Goal: Transaction & Acquisition: Purchase product/service

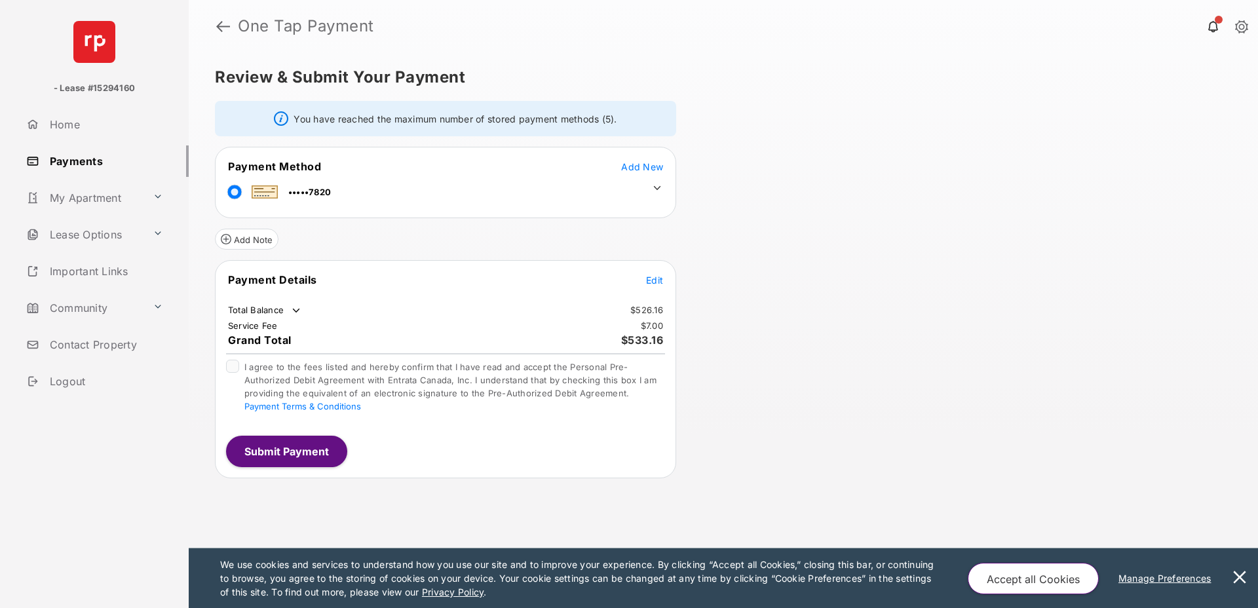
click at [654, 184] on icon at bounding box center [657, 188] width 12 height 12
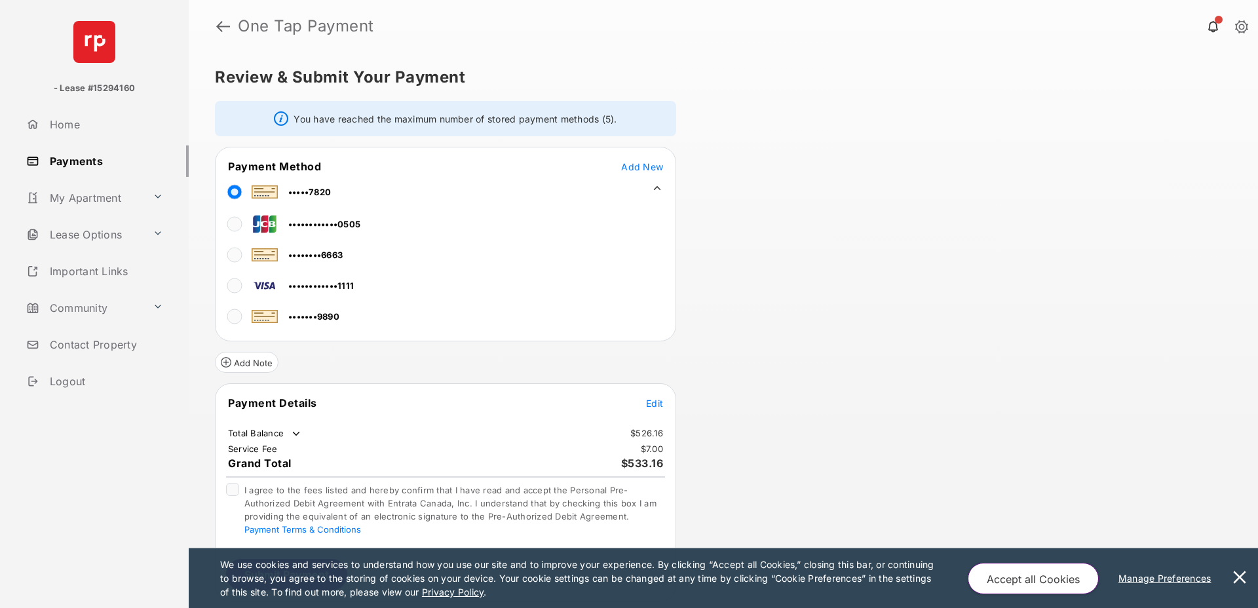
click at [68, 160] on link "Payments" at bounding box center [105, 160] width 168 height 31
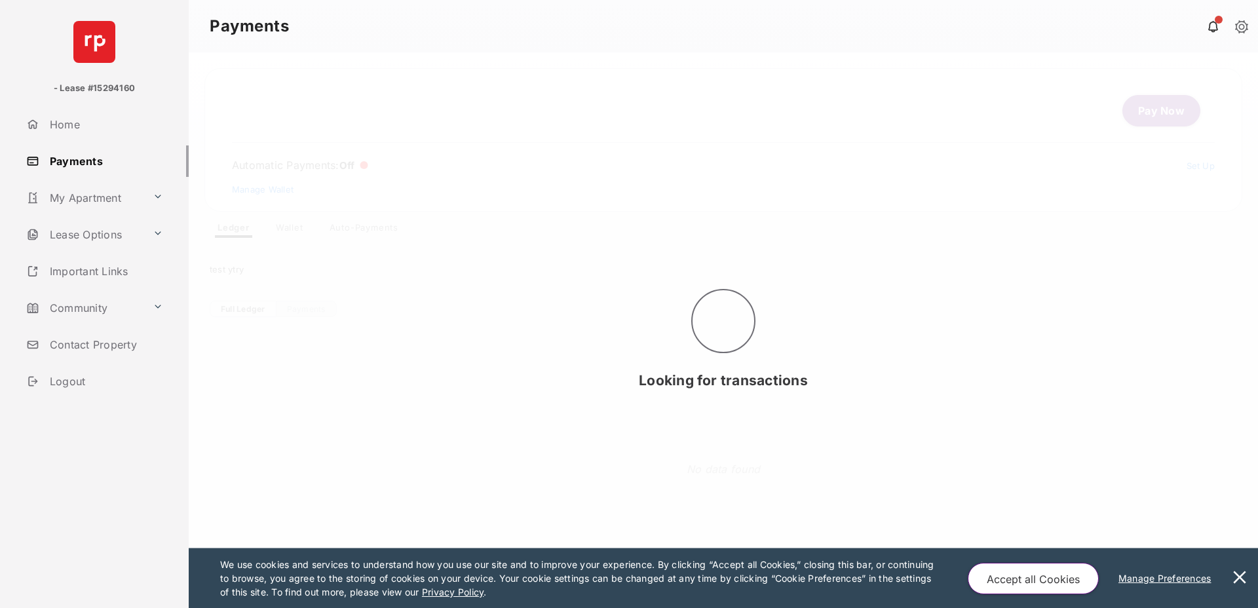
click at [294, 226] on div "Looking for transactions" at bounding box center [724, 330] width 1070 height 556
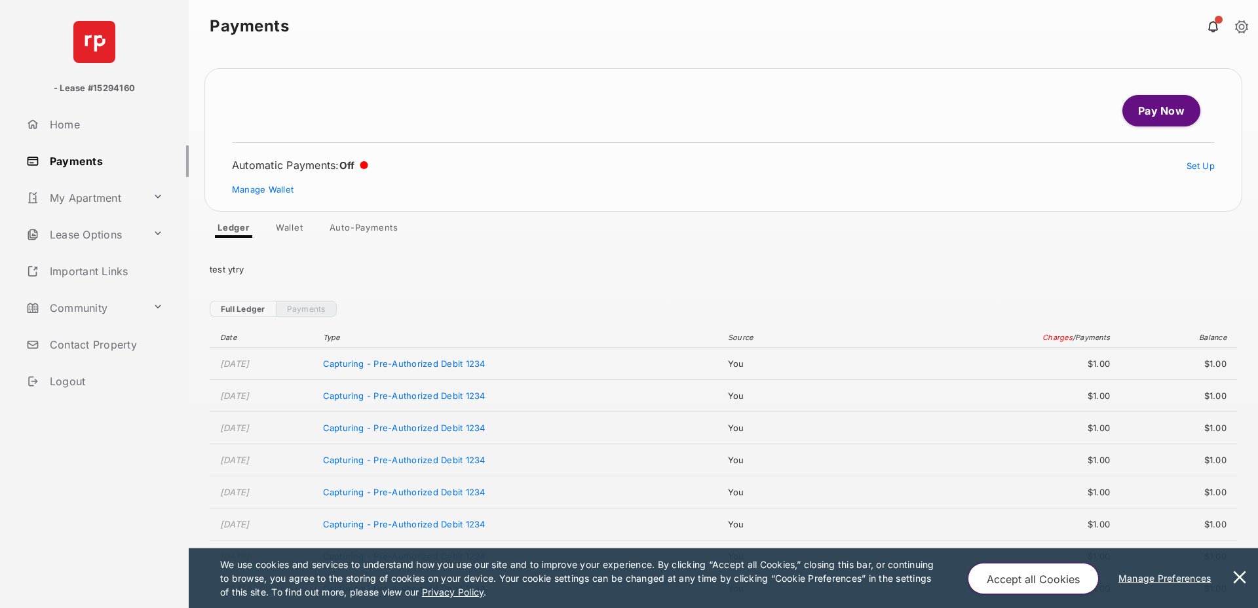
click at [292, 232] on link "Wallet" at bounding box center [289, 230] width 48 height 16
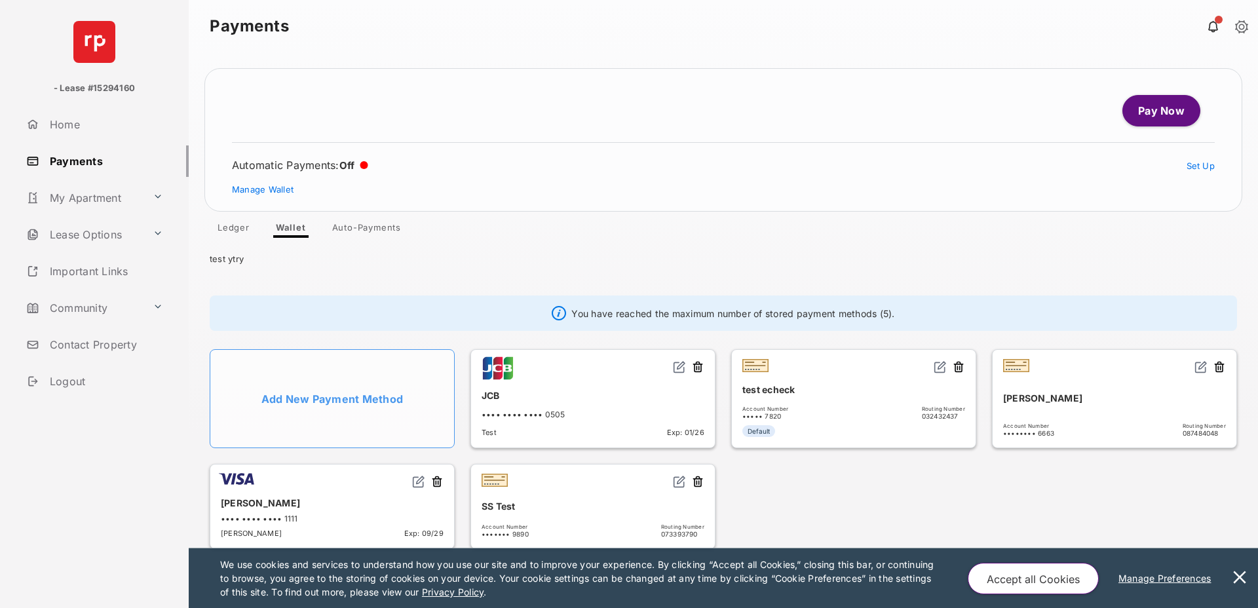
click at [680, 370] on img at bounding box center [679, 366] width 13 height 13
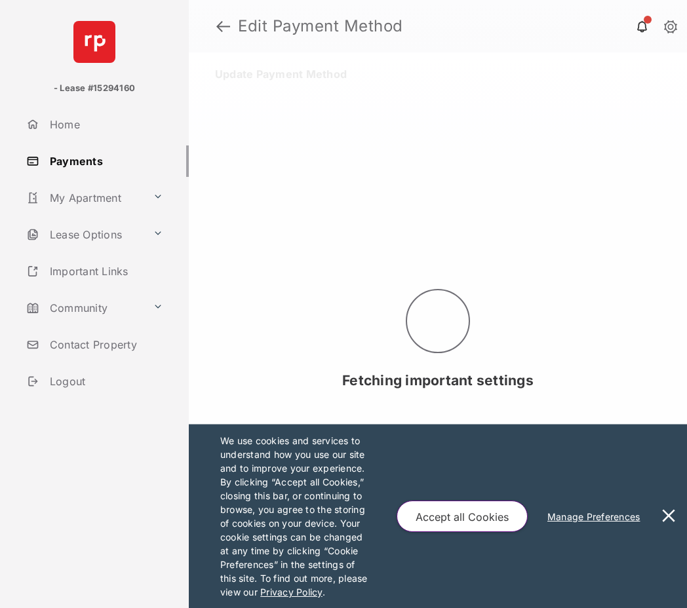
select select "**"
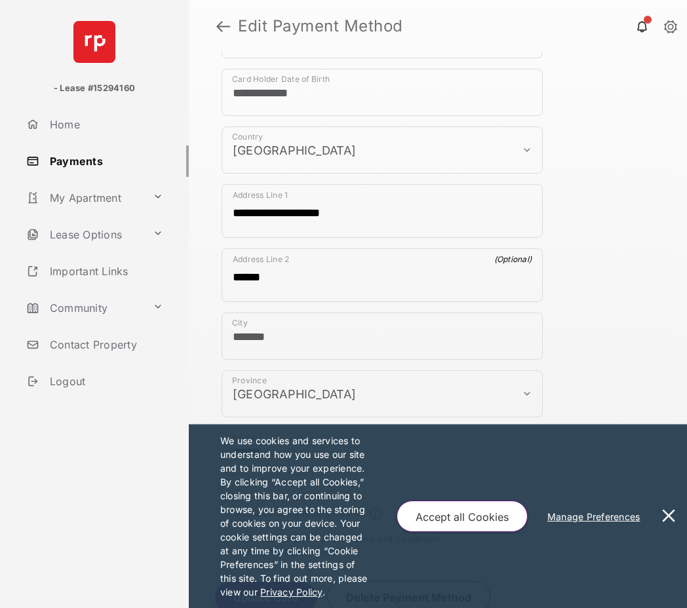
scroll to position [526, 0]
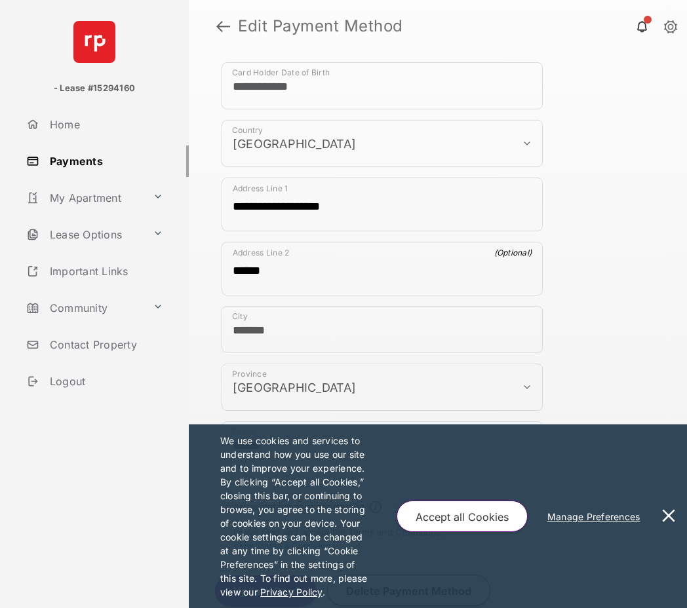
click at [670, 511] on button at bounding box center [668, 517] width 26 height 184
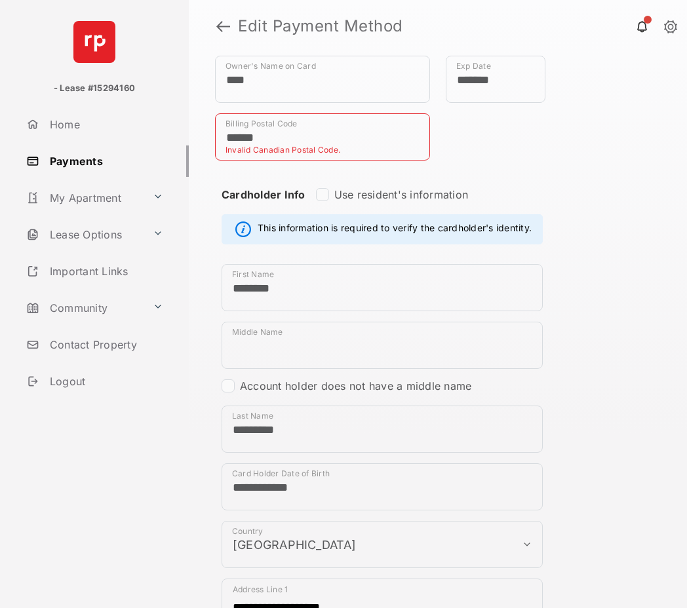
scroll to position [0, 0]
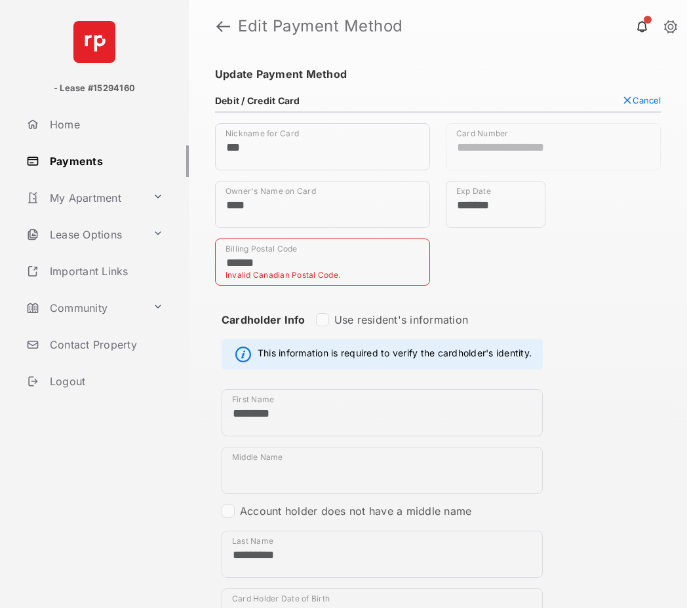
drag, startPoint x: 271, startPoint y: 261, endPoint x: 109, endPoint y: 265, distance: 161.9
click at [109, 265] on div "**********" at bounding box center [343, 304] width 687 height 608
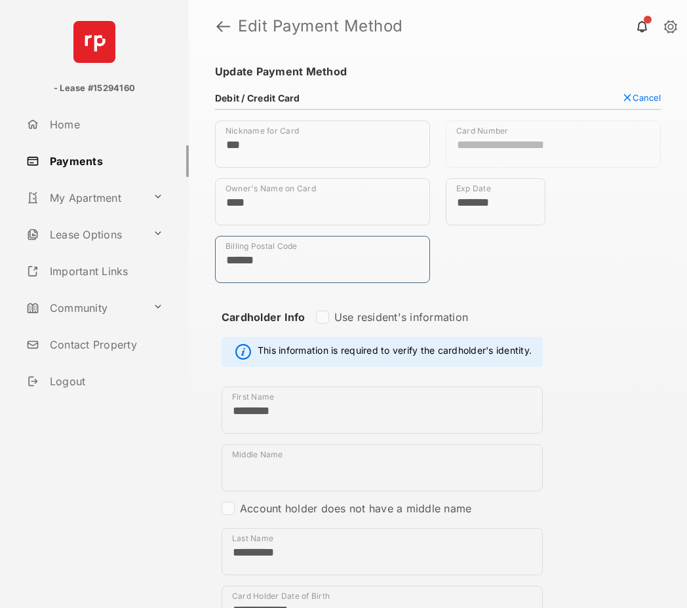
type input "******"
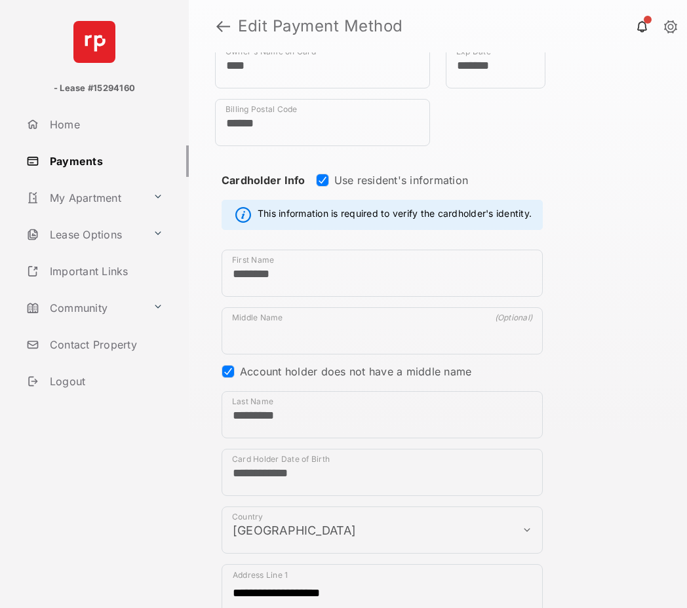
scroll to position [524, 0]
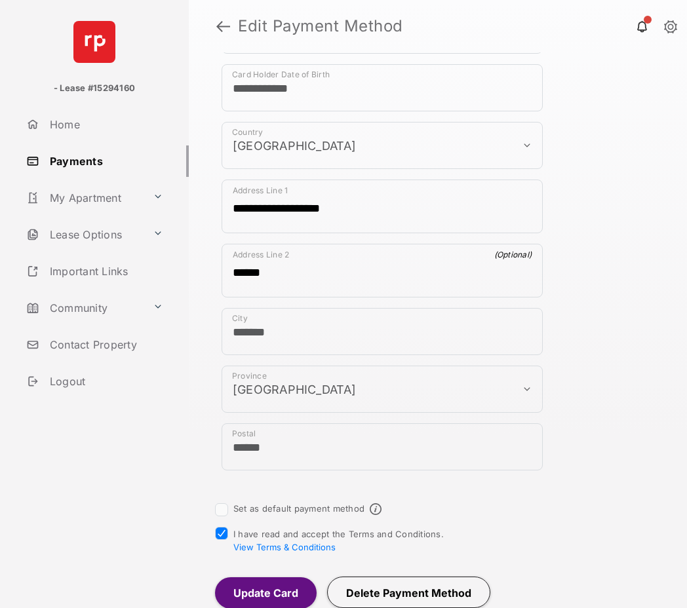
click at [277, 591] on button "Update Card" at bounding box center [266, 592] width 102 height 31
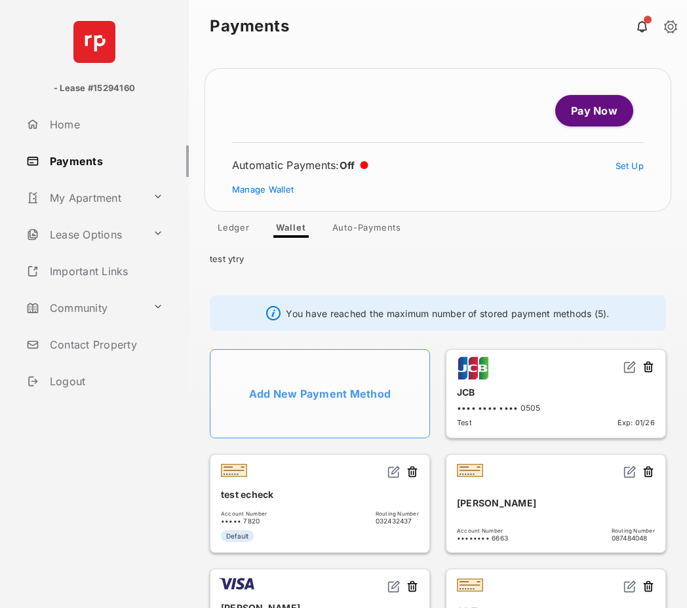
click at [591, 115] on link "Pay Now" at bounding box center [594, 110] width 78 height 31
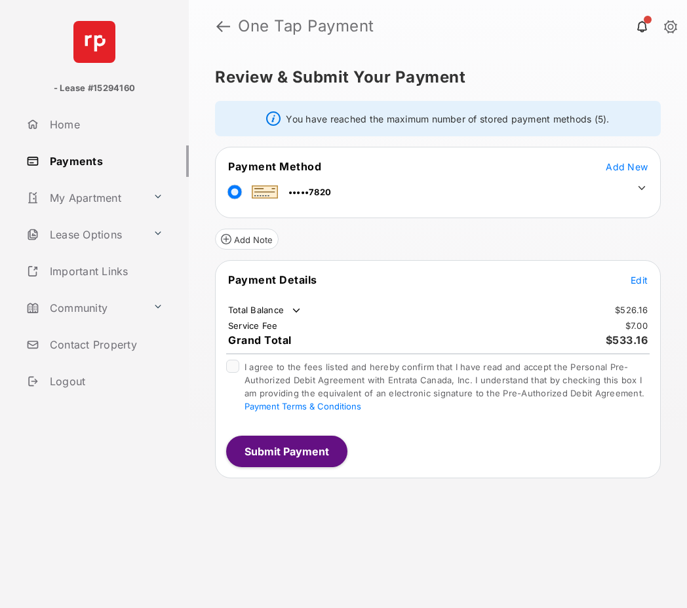
click at [642, 187] on icon at bounding box center [642, 188] width 12 height 12
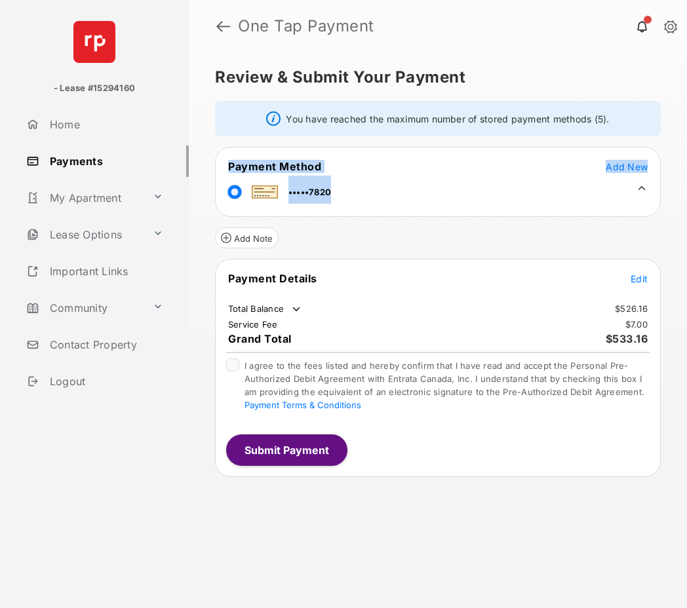
click at [642, 187] on icon at bounding box center [641, 188] width 7 height 4
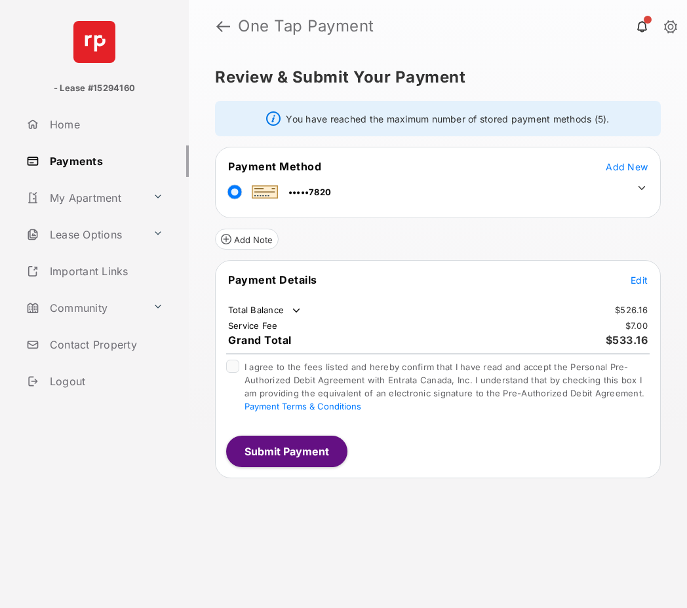
click at [642, 190] on icon at bounding box center [642, 188] width 12 height 12
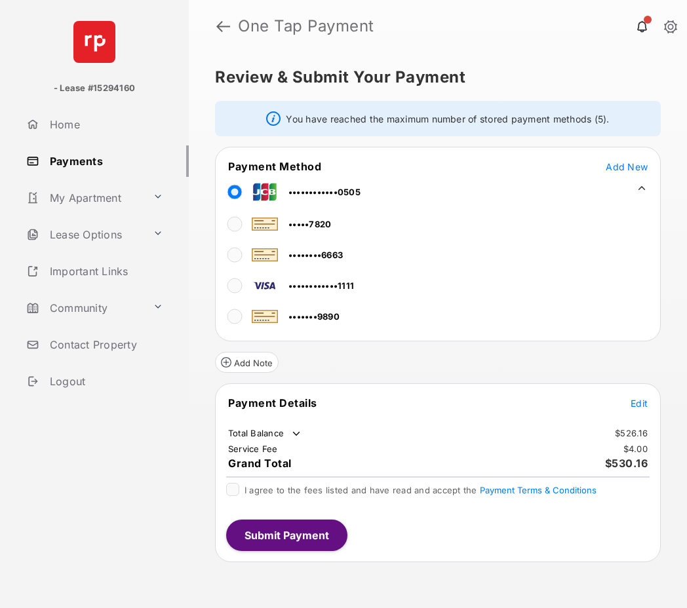
click at [636, 403] on span "Edit" at bounding box center [638, 403] width 17 height 11
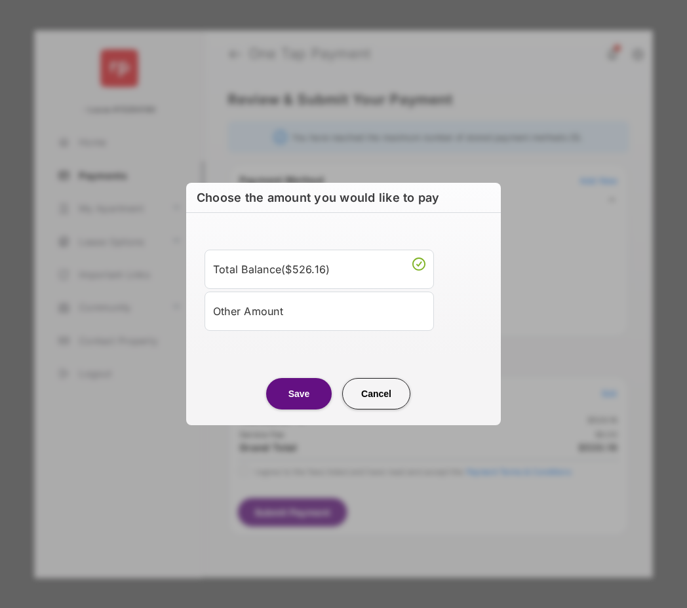
click at [332, 318] on div "Other Amount" at bounding box center [319, 311] width 212 height 22
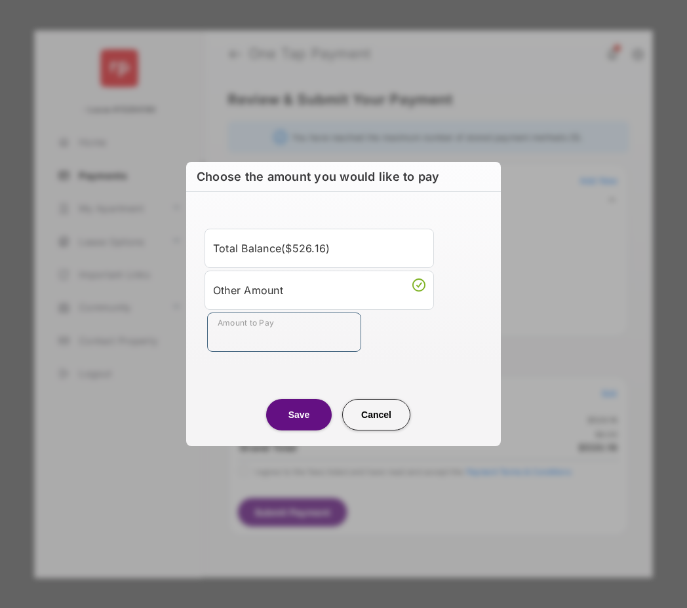
click at [274, 334] on input "Amount to Pay" at bounding box center [284, 332] width 154 height 39
type input "****"
click at [293, 412] on button "Save" at bounding box center [299, 414] width 66 height 31
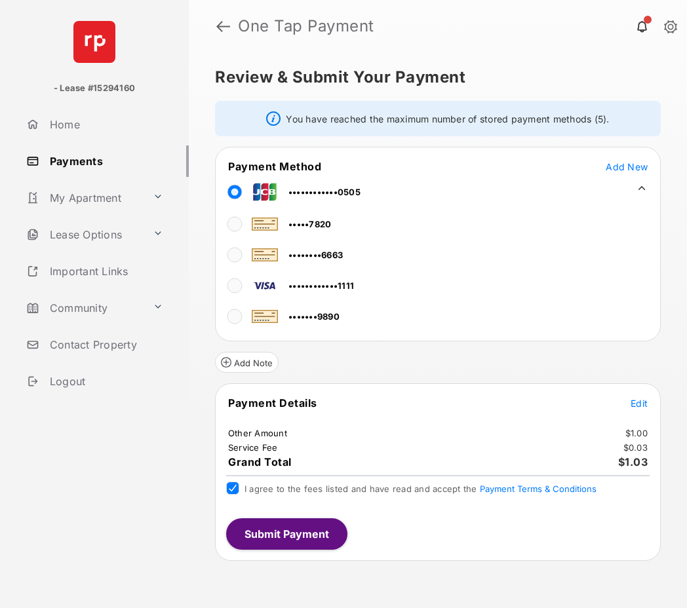
click at [317, 533] on button "Submit Payment" at bounding box center [286, 533] width 121 height 31
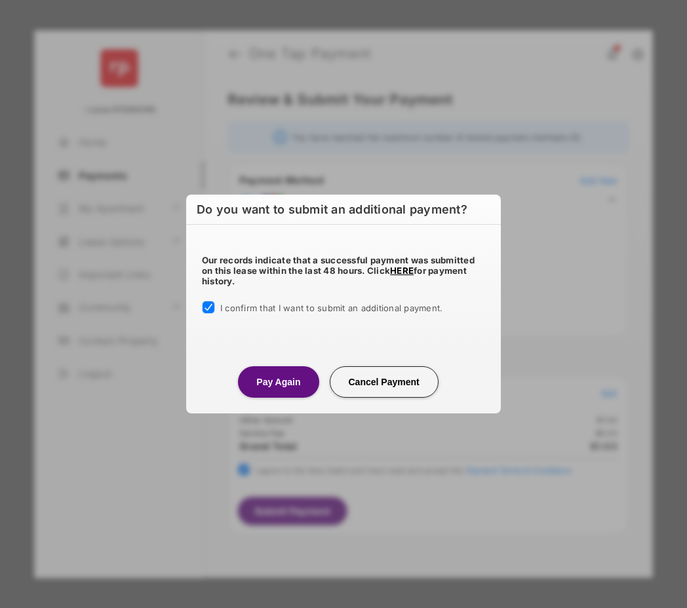
click at [267, 389] on button "Pay Again" at bounding box center [278, 381] width 81 height 31
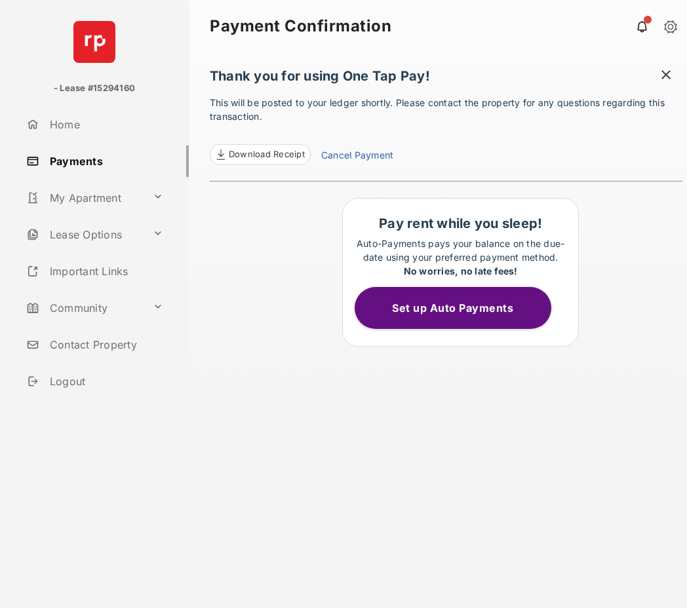
click at [349, 157] on link "Cancel Payment" at bounding box center [357, 156] width 72 height 17
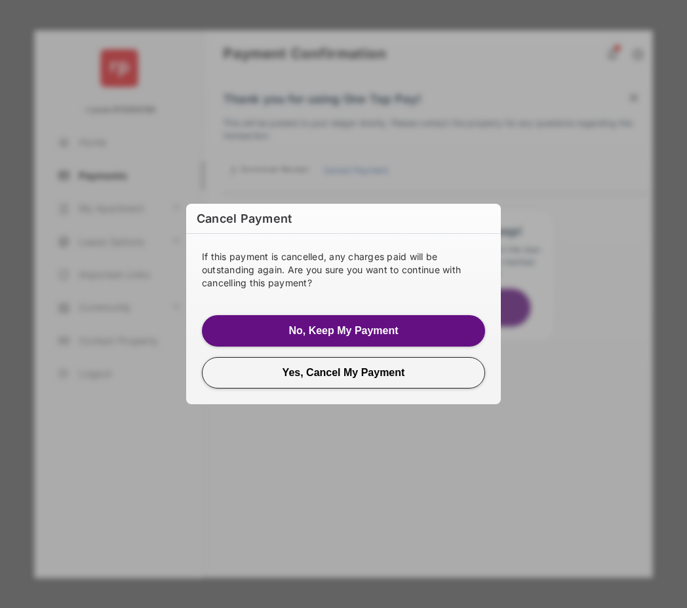
click at [327, 375] on button "Yes, Cancel My Payment" at bounding box center [343, 372] width 283 height 31
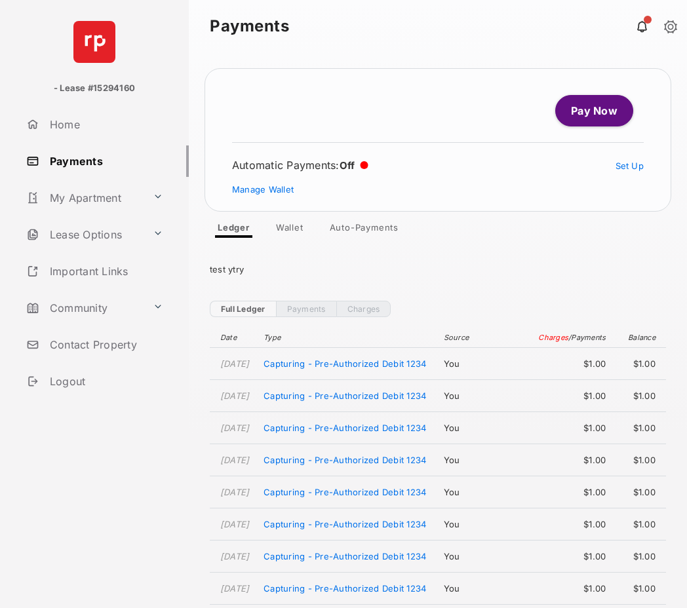
click at [592, 115] on link "Pay Now" at bounding box center [594, 110] width 78 height 31
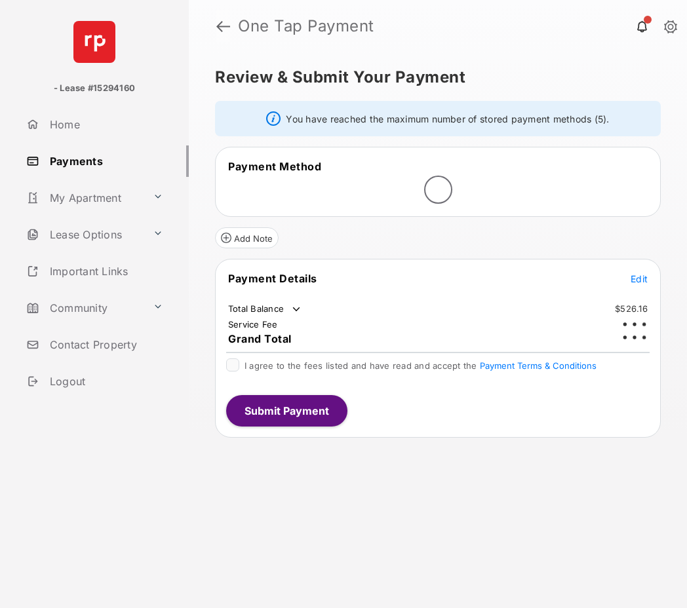
click at [224, 27] on link at bounding box center [223, 25] width 14 height 31
